Goal: Task Accomplishment & Management: Manage account settings

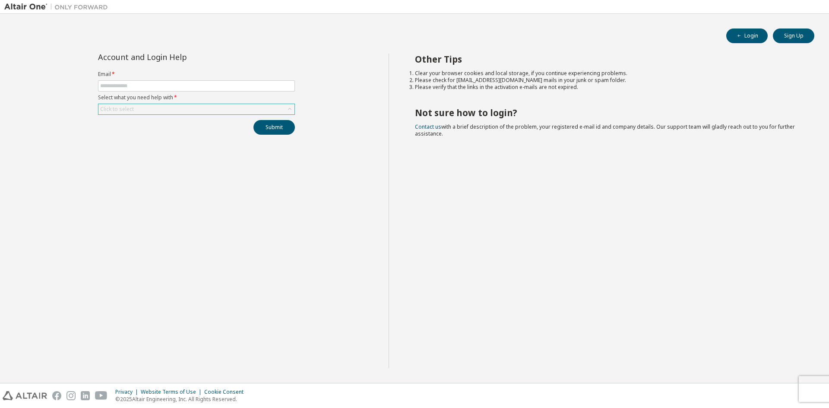
click at [159, 114] on div "Click to select" at bounding box center [196, 109] width 196 height 10
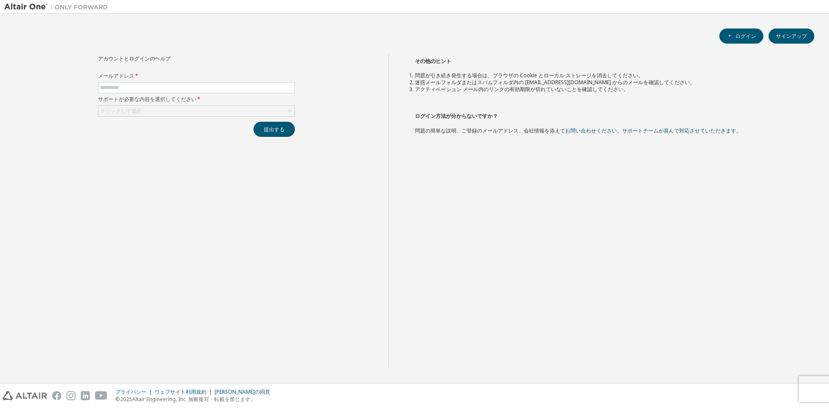
click at [219, 240] on div "アカウントとログインのヘルプ メールアドレス * サポートが必要な内容を選択してください * クリックして選択 提出する" at bounding box center [196, 211] width 384 height 314
drag, startPoint x: 588, startPoint y: 122, endPoint x: 572, endPoint y: 122, distance: 16.0
click at [588, 122] on h2 "ログイン方法が分からないですか？" at bounding box center [607, 115] width 384 height 13
click at [265, 87] on input "text" at bounding box center [196, 87] width 193 height 7
paste input "**********"
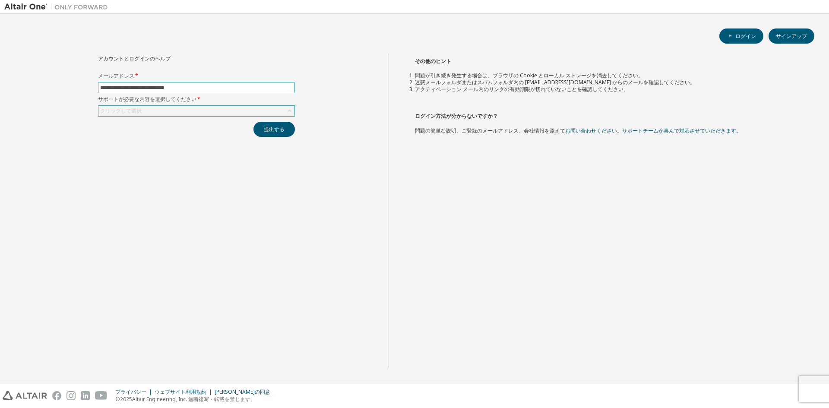
type input "**********"
click at [274, 108] on div "クリックして選択" at bounding box center [196, 111] width 196 height 10
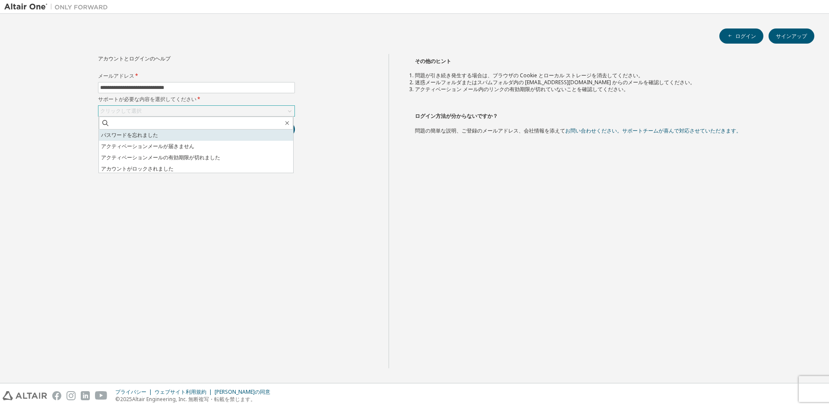
click at [248, 130] on li "パスワードを忘れました" at bounding box center [196, 135] width 194 height 11
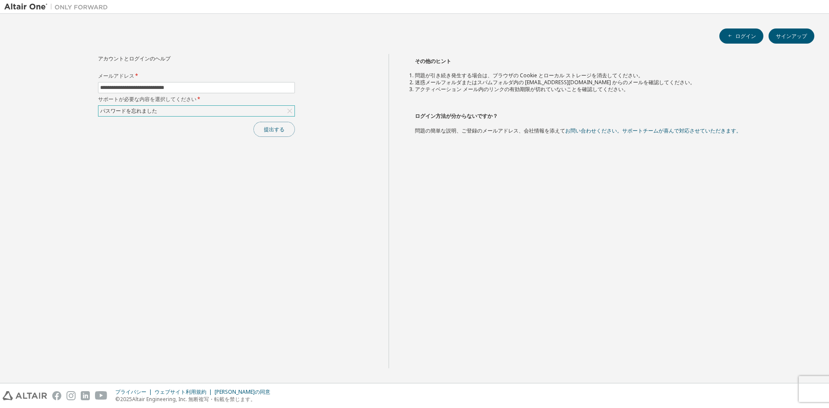
click at [274, 129] on font "提出する" at bounding box center [274, 129] width 21 height 7
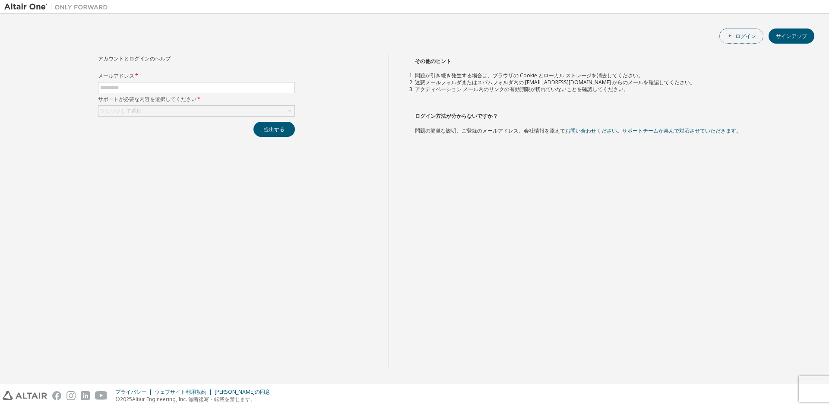
click at [737, 36] on font "ログイン" at bounding box center [746, 35] width 21 height 7
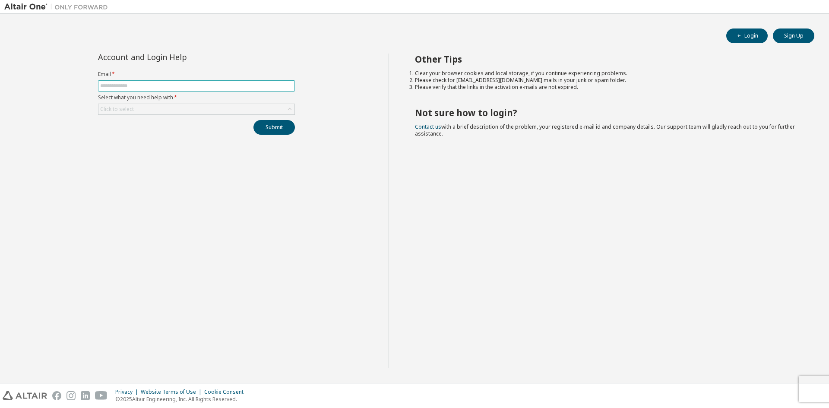
click at [209, 90] on span at bounding box center [196, 85] width 197 height 11
click at [187, 89] on input "text" at bounding box center [196, 86] width 193 height 7
type input "**********"
click at [172, 105] on div "Click to select" at bounding box center [196, 109] width 196 height 10
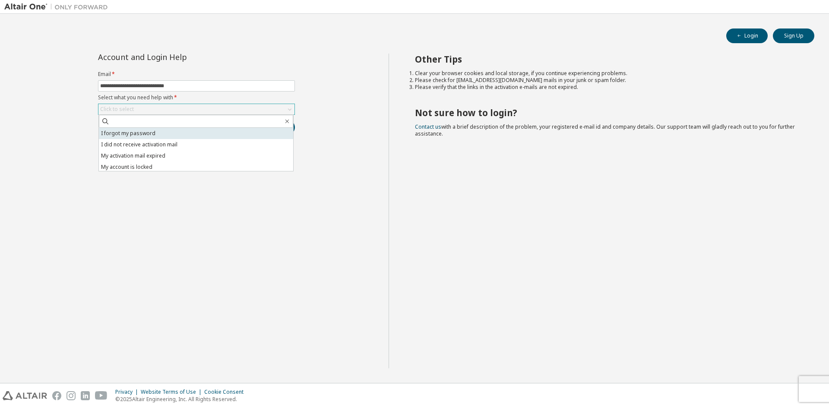
click at [170, 132] on li "I forgot my password" at bounding box center [196, 133] width 194 height 11
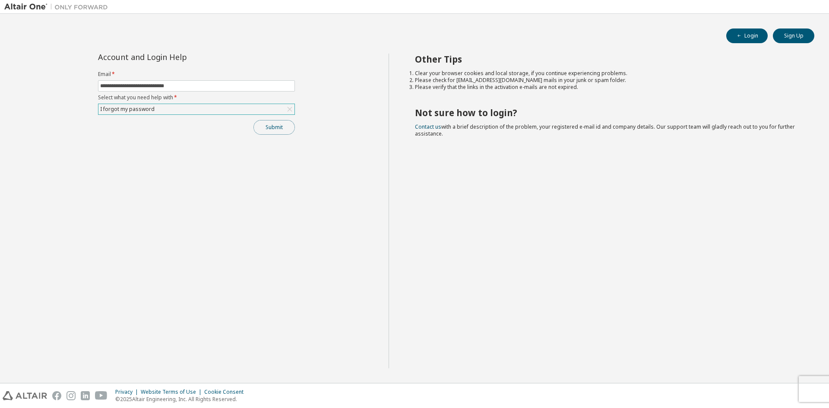
click at [282, 134] on button "Submit" at bounding box center [274, 127] width 41 height 15
click at [733, 377] on span "Instructions to reset your password has been sent to your registered e-mail add…" at bounding box center [764, 382] width 100 height 28
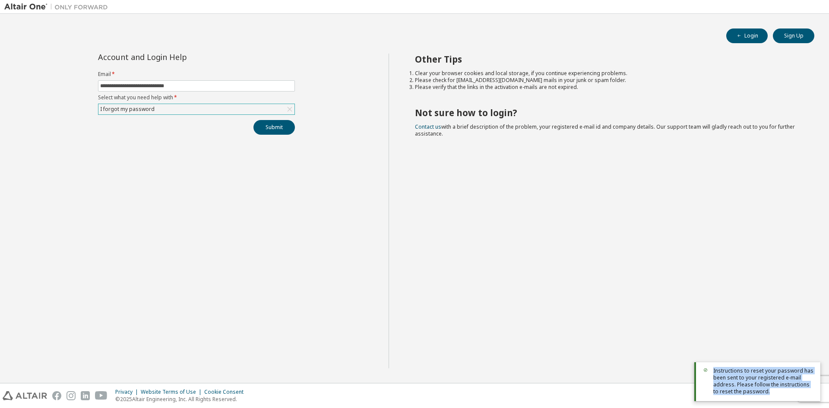
drag, startPoint x: 714, startPoint y: 370, endPoint x: 766, endPoint y: 392, distance: 57.1
click at [766, 392] on span "Instructions to reset your password has been sent to your registered e-mail add…" at bounding box center [764, 382] width 100 height 28
copy span "Instructions to reset your password has been sent to your registered e-mail add…"
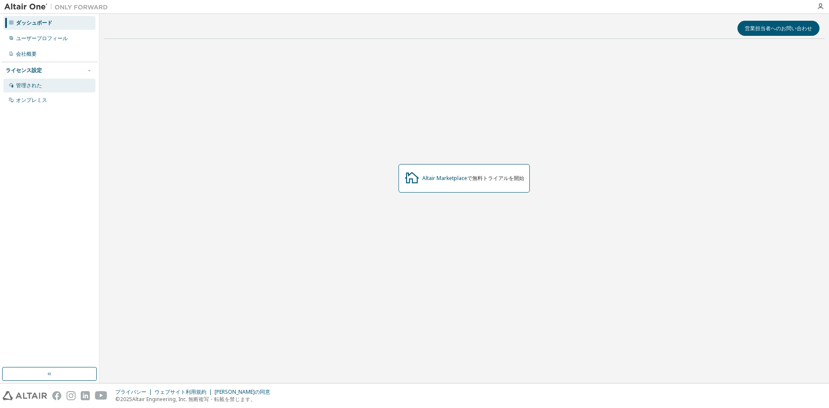
click at [70, 84] on div "管理された" at bounding box center [49, 86] width 92 height 14
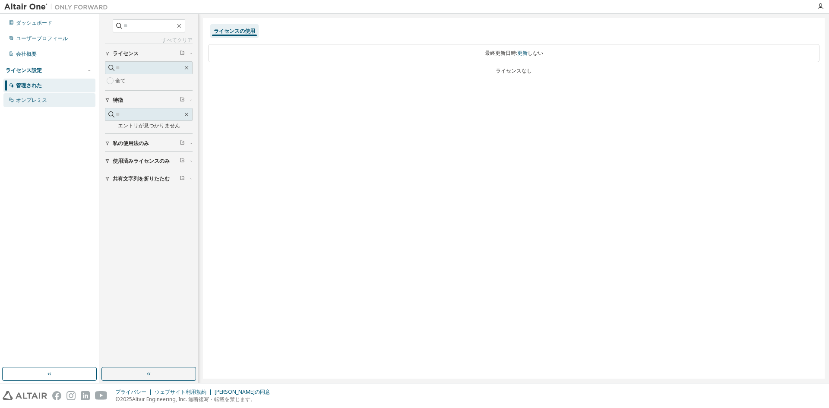
click at [60, 101] on div "オンプレミス" at bounding box center [49, 100] width 92 height 14
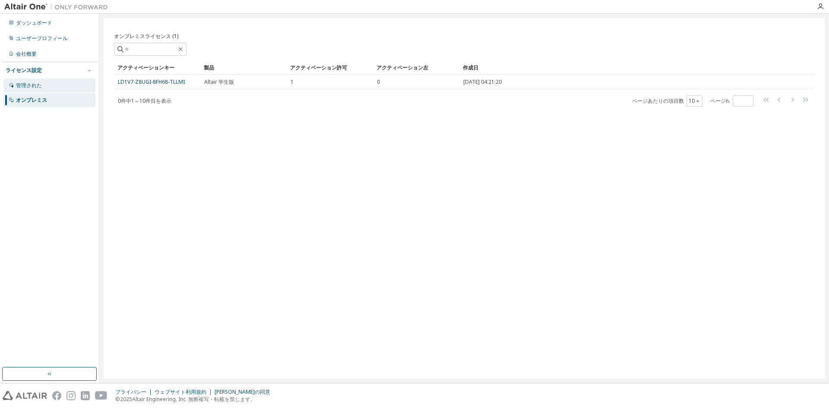
click at [57, 91] on div "管理された" at bounding box center [49, 86] width 92 height 14
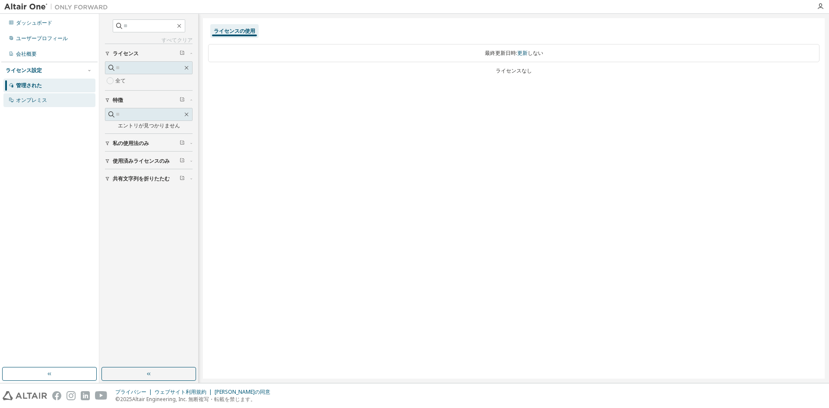
click at [38, 100] on font "オンプレミス" at bounding box center [31, 99] width 31 height 7
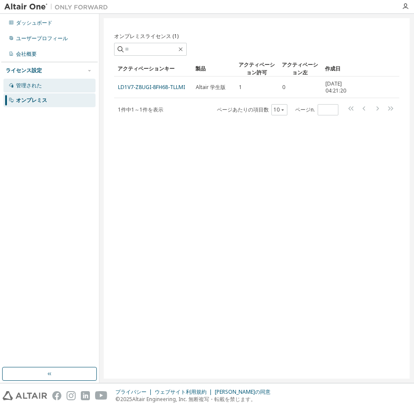
click at [44, 89] on div "管理された" at bounding box center [49, 86] width 92 height 14
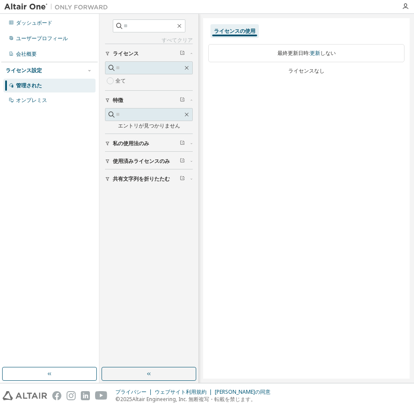
click at [28, 8] on img at bounding box center [58, 7] width 108 height 9
click at [35, 6] on img at bounding box center [58, 7] width 108 height 9
click at [410, 7] on div at bounding box center [405, 6] width 17 height 7
click at [406, 7] on icon "button" at bounding box center [405, 6] width 7 height 7
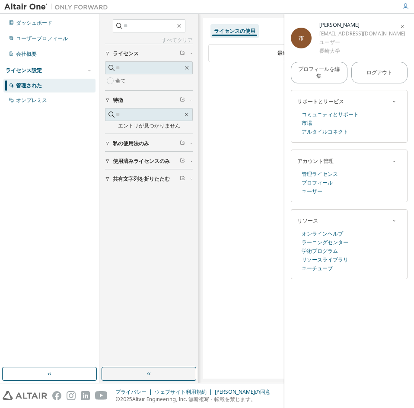
click at [142, 140] on font "私の使用法のみ" at bounding box center [131, 143] width 36 height 7
click at [153, 161] on font "使用済みライセンスのみ" at bounding box center [141, 160] width 57 height 7
click at [399, 24] on span "button" at bounding box center [402, 26] width 9 height 14
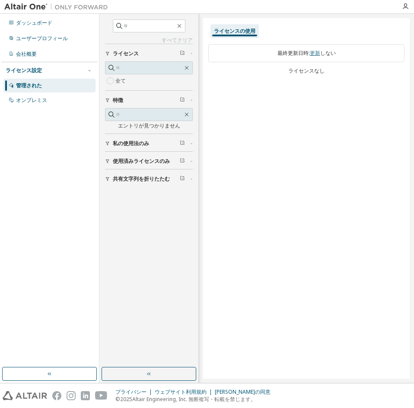
click at [318, 53] on font "更新" at bounding box center [315, 52] width 10 height 7
click at [317, 53] on font "更新" at bounding box center [315, 52] width 10 height 7
click at [183, 26] on icon "button" at bounding box center [179, 25] width 7 height 7
click at [183, 24] on icon "button" at bounding box center [179, 25] width 7 height 7
click at [66, 103] on div "オンプレミス" at bounding box center [49, 100] width 92 height 14
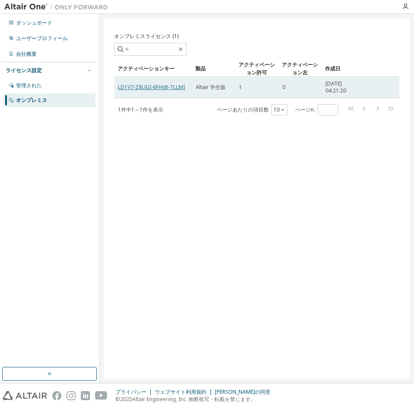
click at [136, 87] on font "LD1V7-Z8UGI-8FH68-TLLMI" at bounding box center [151, 86] width 67 height 7
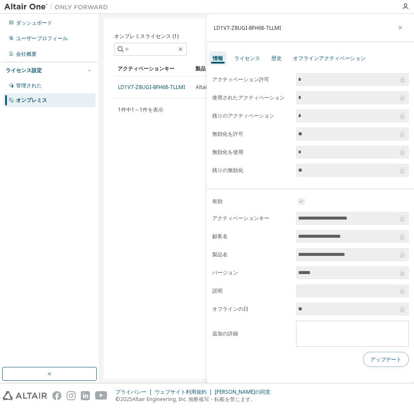
click at [376, 365] on button "アップデート" at bounding box center [386, 359] width 46 height 15
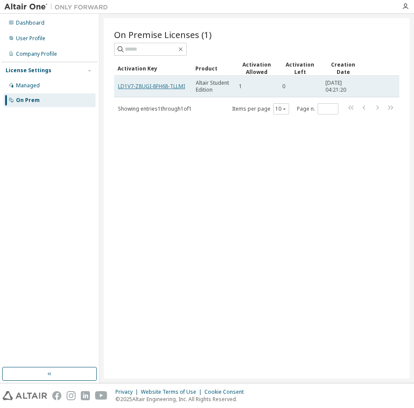
click at [127, 87] on link "LD1V7-Z8UGI-8FH68-TLLMI" at bounding box center [151, 86] width 67 height 7
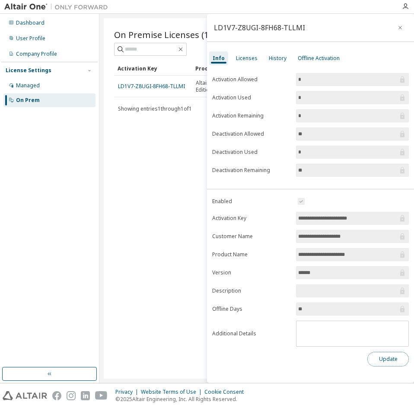
click at [372, 352] on button "Update" at bounding box center [387, 359] width 41 height 15
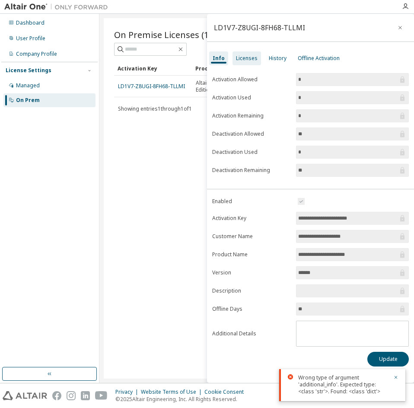
click at [247, 56] on div "Licenses" at bounding box center [247, 58] width 22 height 7
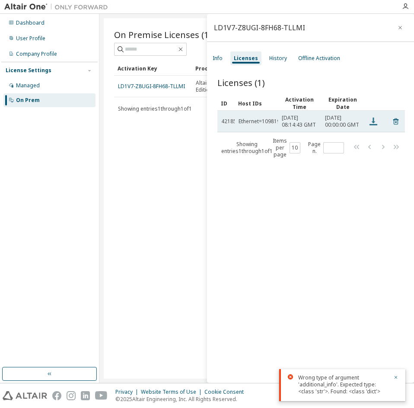
click at [373, 124] on icon at bounding box center [373, 121] width 8 height 8
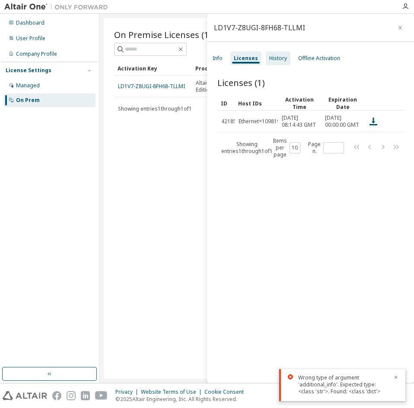
click at [287, 58] on div "History" at bounding box center [278, 58] width 25 height 14
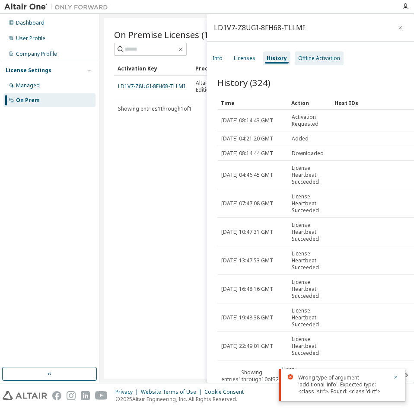
click at [306, 56] on div "Offline Activation" at bounding box center [319, 58] width 42 height 7
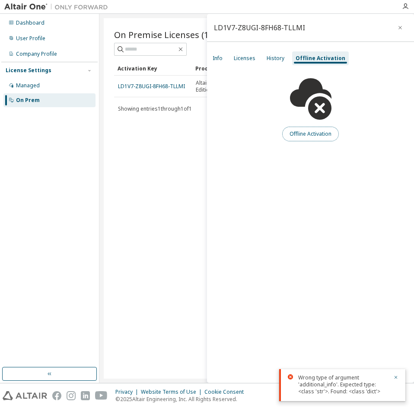
click at [304, 140] on button "Offline Activation" at bounding box center [310, 134] width 57 height 15
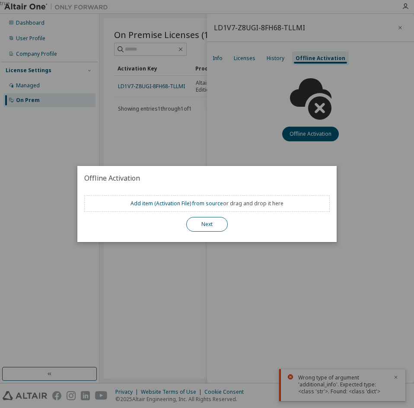
click at [216, 229] on button "Next" at bounding box center [206, 224] width 41 height 15
click at [182, 228] on div "Next" at bounding box center [206, 224] width 245 height 15
click at [214, 225] on button "Next" at bounding box center [206, 224] width 41 height 15
drag, startPoint x: 231, startPoint y: 165, endPoint x: 239, endPoint y: 142, distance: 24.3
click at [231, 164] on div "true" at bounding box center [207, 204] width 414 height 408
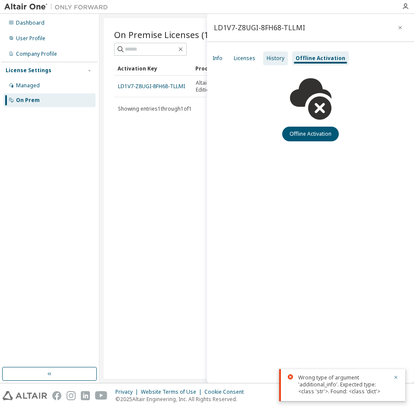
click at [277, 52] on div "History" at bounding box center [275, 58] width 25 height 14
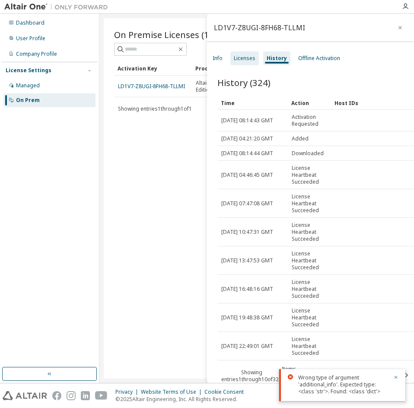
drag, startPoint x: 219, startPoint y: 68, endPoint x: 239, endPoint y: 63, distance: 20.5
click at [235, 63] on div "LD1V7-Z8UGI-8FH68-TLLMI Info Licenses History Offline Activation History (324) …" at bounding box center [310, 198] width 207 height 369
click at [247, 61] on div "Licenses" at bounding box center [245, 58] width 22 height 7
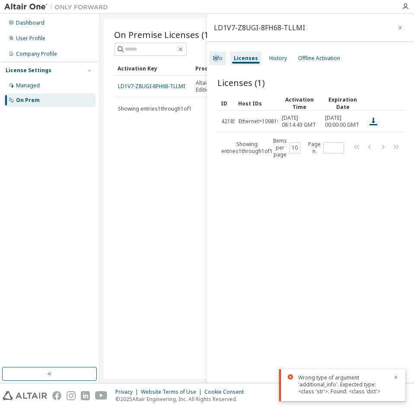
click at [216, 61] on div "Info" at bounding box center [218, 58] width 10 height 7
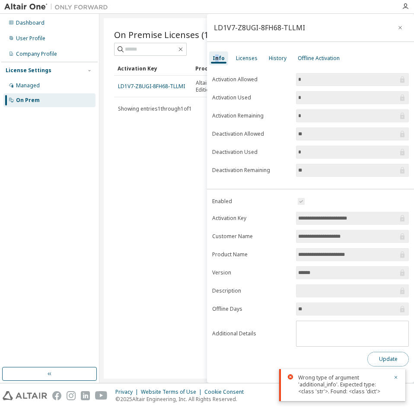
click at [384, 365] on button "Update" at bounding box center [387, 359] width 41 height 15
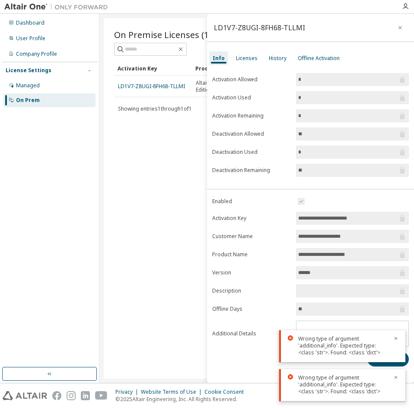
click at [61, 267] on div "Dashboard User Profile Company Profile License Settings Managed On Prem" at bounding box center [49, 190] width 96 height 351
click at [123, 244] on div "On Premise Licenses (1) Clear Load Save Save As Field Operator Value Select fil…" at bounding box center [257, 198] width 306 height 360
click at [407, 26] on div "LD1V7-Z8UGI-8FH68-TLLMI" at bounding box center [310, 28] width 207 height 28
click at [400, 27] on icon "button" at bounding box center [399, 27] width 3 height 3
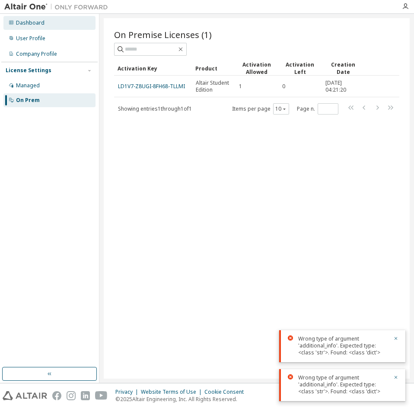
click at [46, 25] on div "Dashboard" at bounding box center [49, 23] width 92 height 14
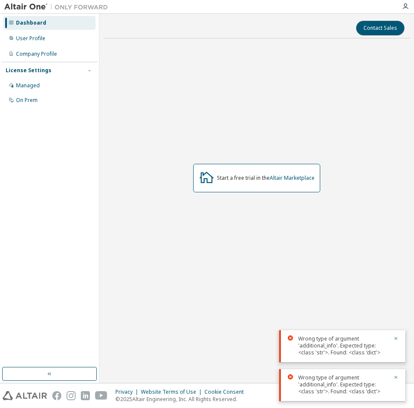
drag, startPoint x: 386, startPoint y: 31, endPoint x: 240, endPoint y: 120, distance: 170.4
click at [248, 118] on div "Contact Sales Start a free trial in the Altair Marketplace" at bounding box center [257, 198] width 306 height 360
click at [27, 6] on img at bounding box center [58, 7] width 108 height 9
click at [38, 18] on div "Dashboard" at bounding box center [49, 23] width 92 height 14
click at [36, 34] on div "User Profile" at bounding box center [49, 39] width 92 height 14
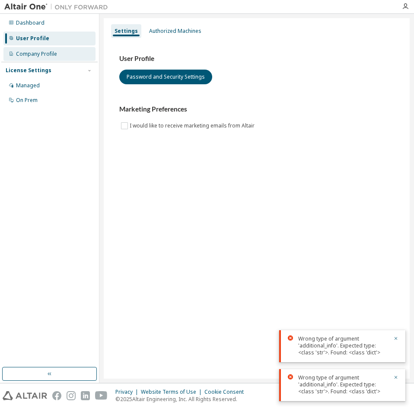
click at [42, 57] on div "Company Profile" at bounding box center [36, 54] width 41 height 7
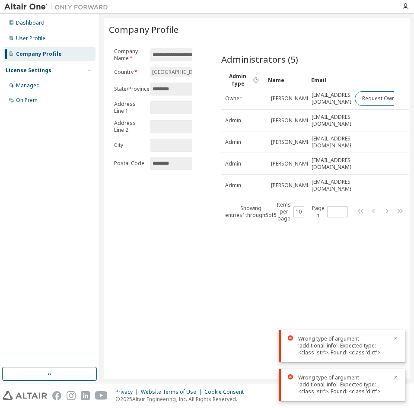
click at [83, 376] on button "button" at bounding box center [49, 374] width 95 height 14
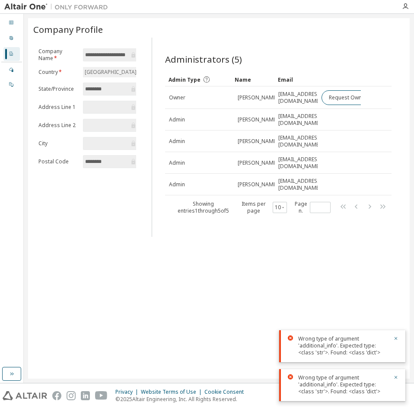
click at [82, 376] on div "**********" at bounding box center [218, 198] width 381 height 360
click at [17, 374] on button "button" at bounding box center [11, 374] width 19 height 14
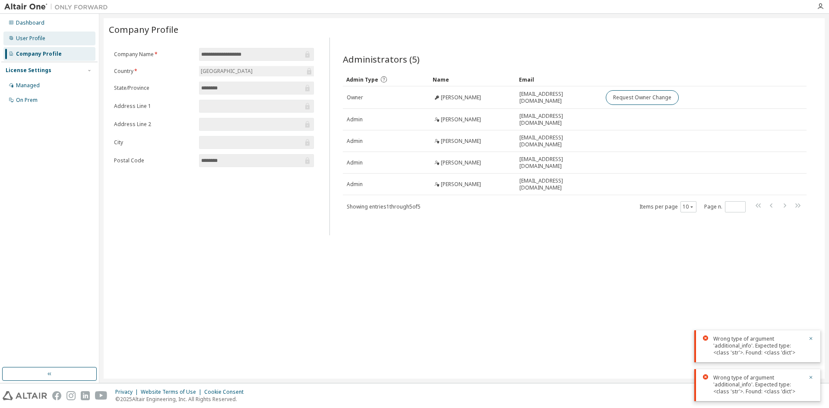
click at [52, 41] on div "User Profile" at bounding box center [49, 39] width 92 height 14
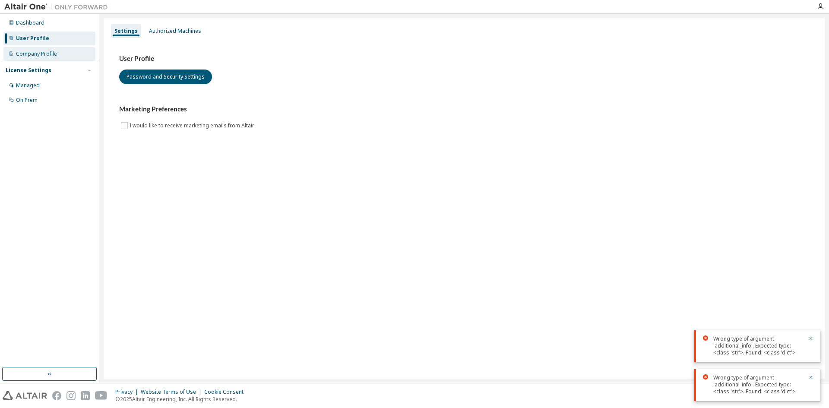
click at [52, 52] on div "Company Profile" at bounding box center [36, 54] width 41 height 7
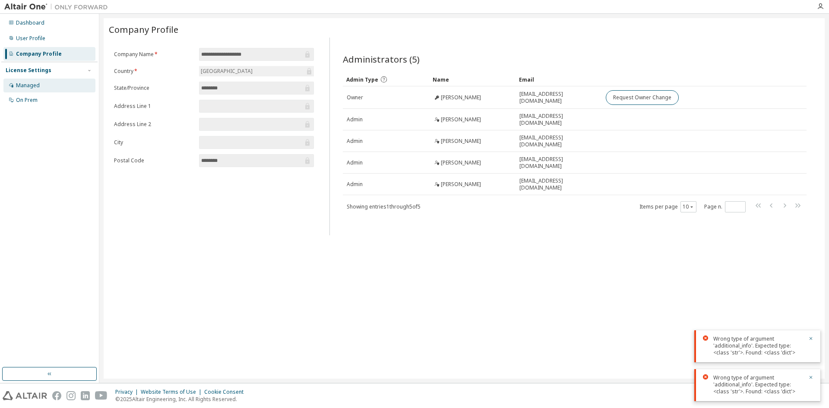
click at [59, 79] on div "Managed" at bounding box center [49, 86] width 92 height 14
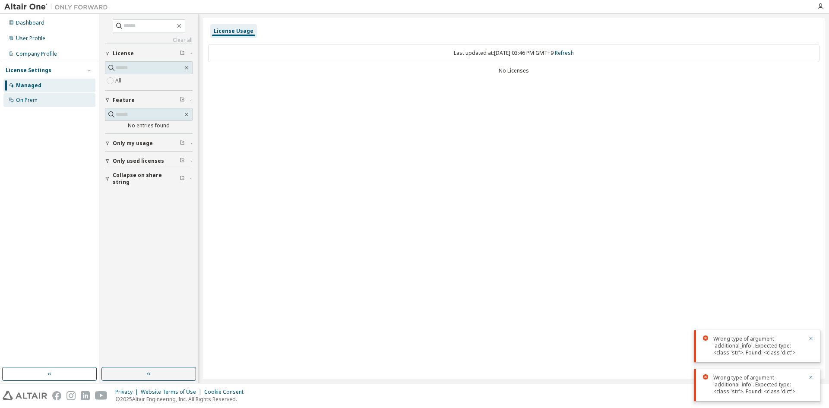
click at [49, 106] on div "On Prem" at bounding box center [49, 100] width 92 height 14
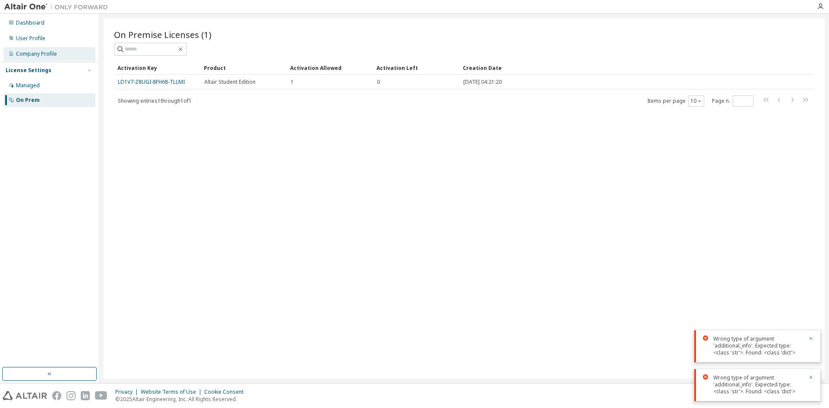
click at [23, 57] on div "Company Profile" at bounding box center [36, 54] width 41 height 7
